Goal: Task Accomplishment & Management: Manage account settings

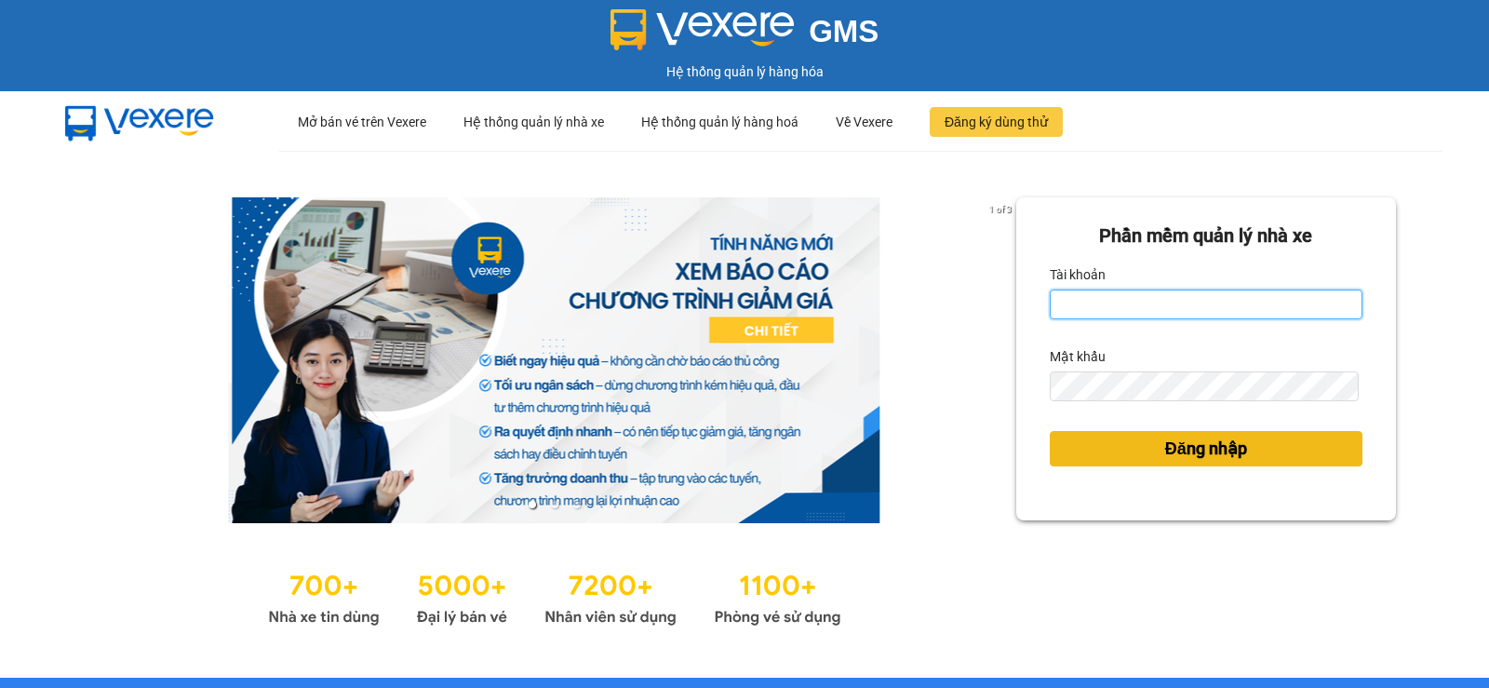
type input "sinh.tralanvien"
click at [1210, 462] on button "Đăng nhập" at bounding box center [1205, 448] width 313 height 35
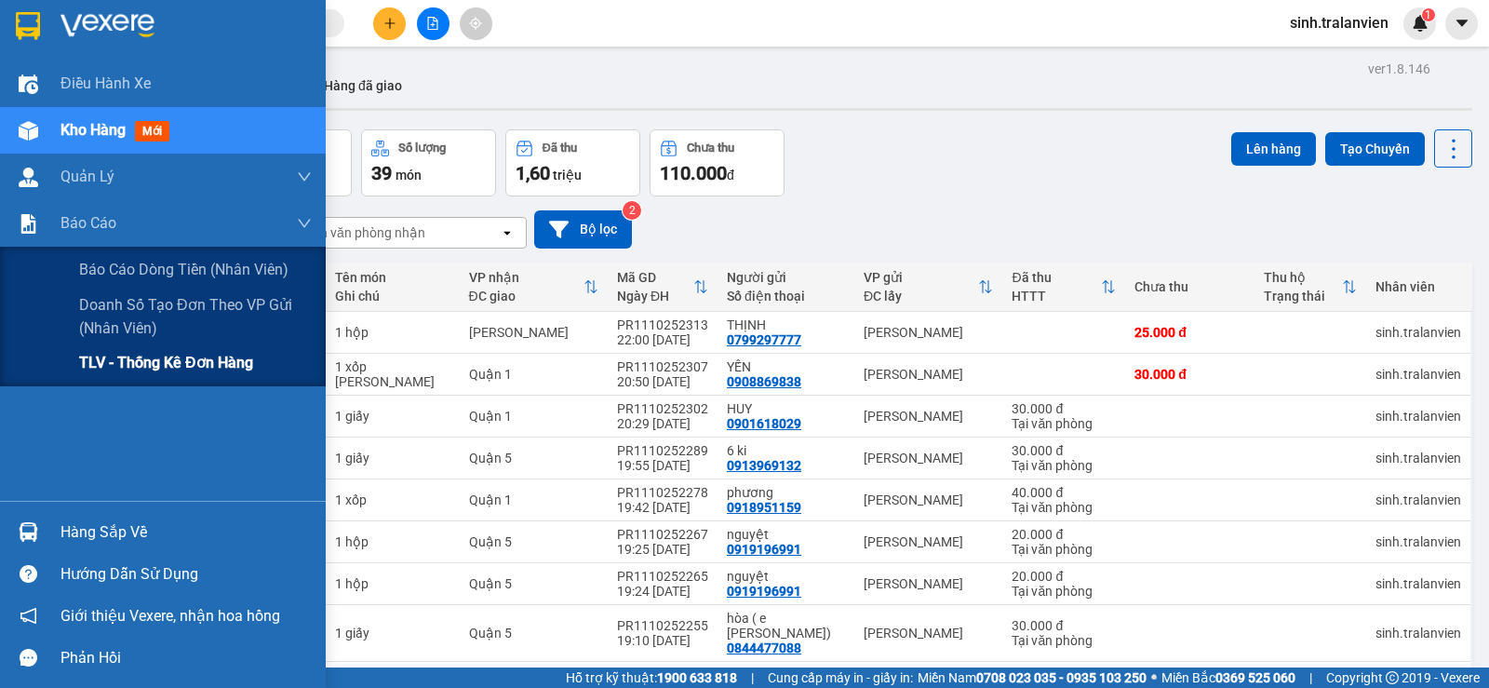
click at [146, 368] on span "TLV - Thống kê đơn hàng" at bounding box center [166, 362] width 174 height 23
